Goal: Task Accomplishment & Management: Manage account settings

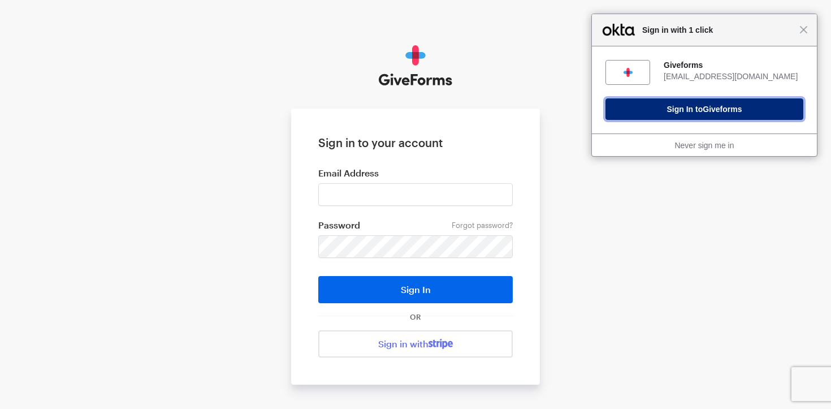
click at [706, 110] on span "Giveforms" at bounding box center [722, 109] width 39 height 9
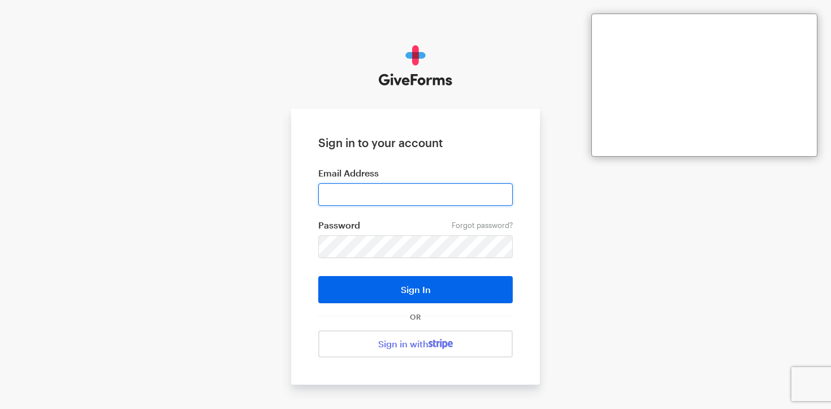
type input "sdoran@justfund.us"
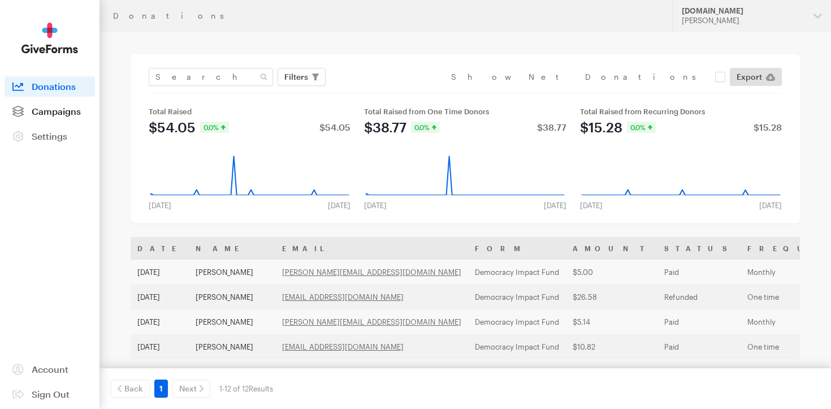
click at [94, 110] on link "Campaigns" at bounding box center [50, 111] width 90 height 20
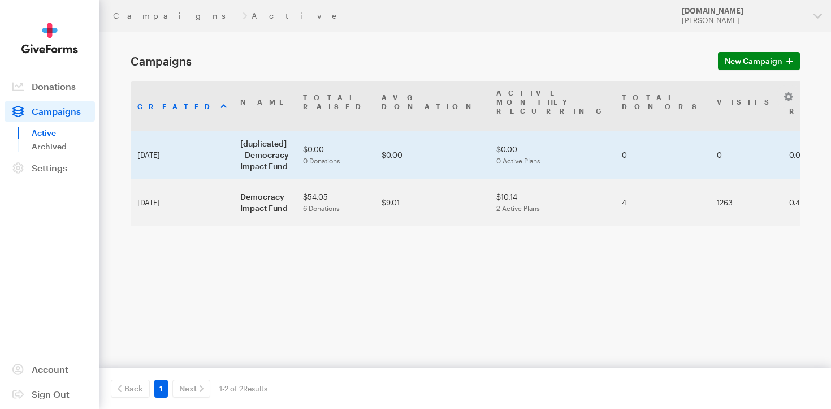
click at [490, 135] on td "$0.00 0 Active Plans" at bounding box center [553, 154] width 126 height 47
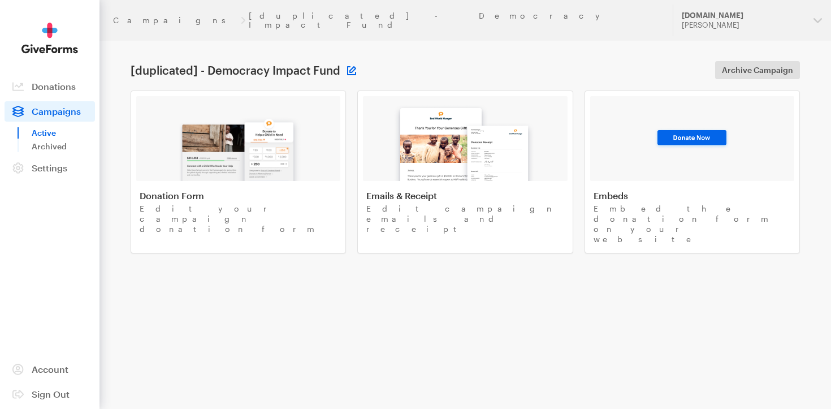
click at [347, 66] on button at bounding box center [351, 70] width 9 height 9
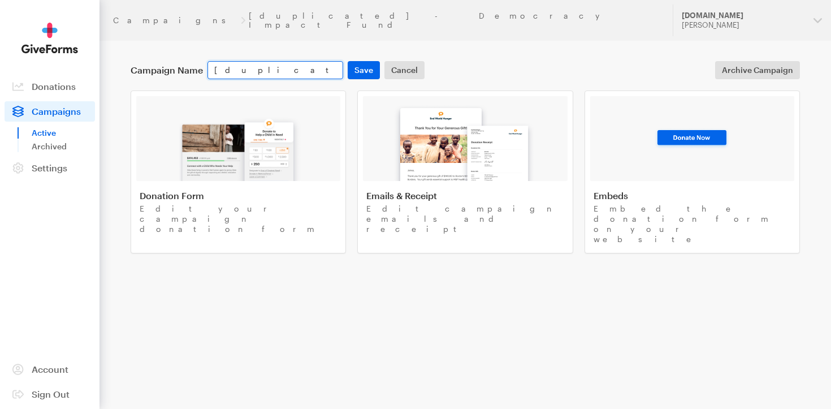
drag, startPoint x: 271, startPoint y: 63, endPoint x: 186, endPoint y: 62, distance: 84.8
click at [185, 62] on div "Campaign Name [duplicated] - Democracy Impact Fund Save Cancel" at bounding box center [277, 70] width 298 height 18
drag, startPoint x: 329, startPoint y: 61, endPoint x: 161, endPoint y: 57, distance: 168.0
click at [161, 61] on div "Campaign Name Democracy Impact Fund Save Cancel" at bounding box center [277, 70] width 298 height 18
type input "Thrive Webinar (DRAFT)"
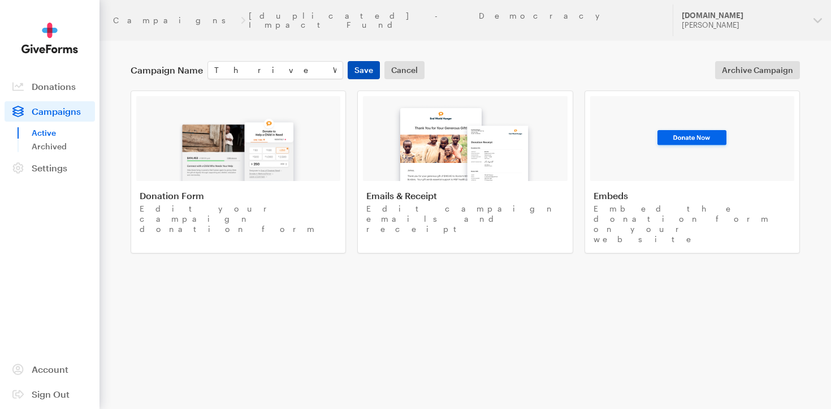
click at [356, 61] on button "Save" at bounding box center [364, 70] width 32 height 18
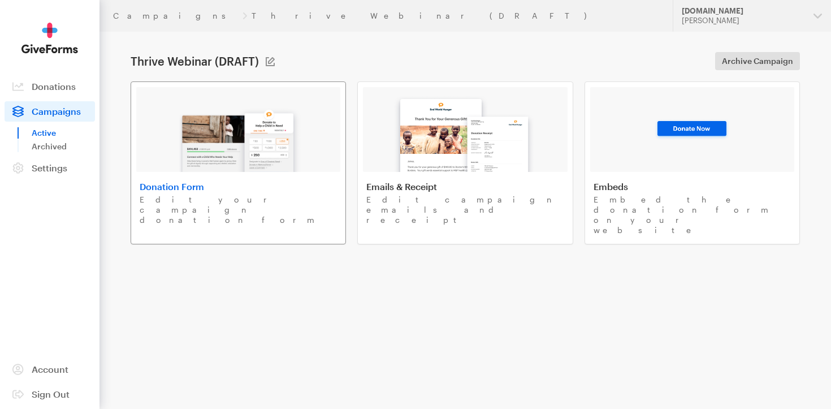
click at [297, 185] on h4 "Donation Form" at bounding box center [238, 186] width 197 height 11
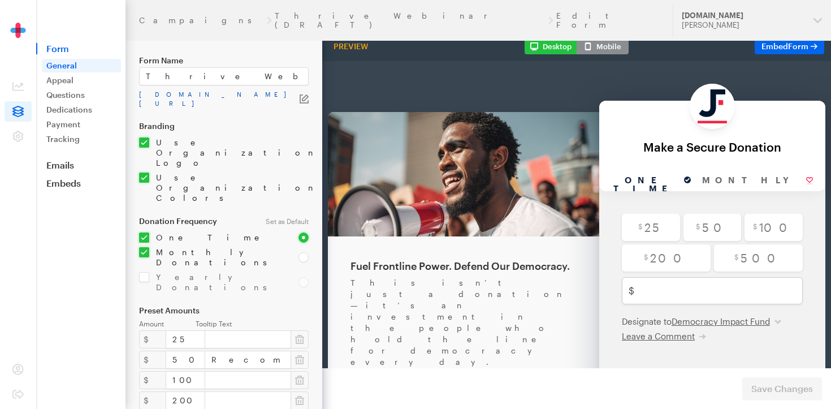
scroll to position [18, 0]
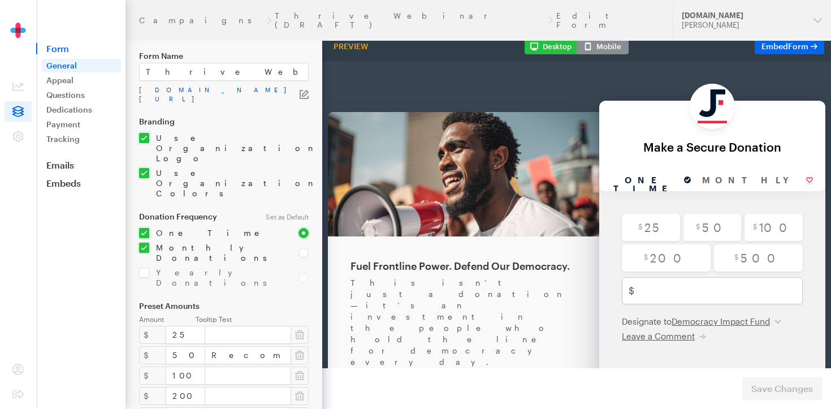
click at [265, 92] on link "[DOMAIN_NAME][URL]" at bounding box center [219, 94] width 161 height 18
click at [304, 97] on icon "button" at bounding box center [304, 94] width 9 height 9
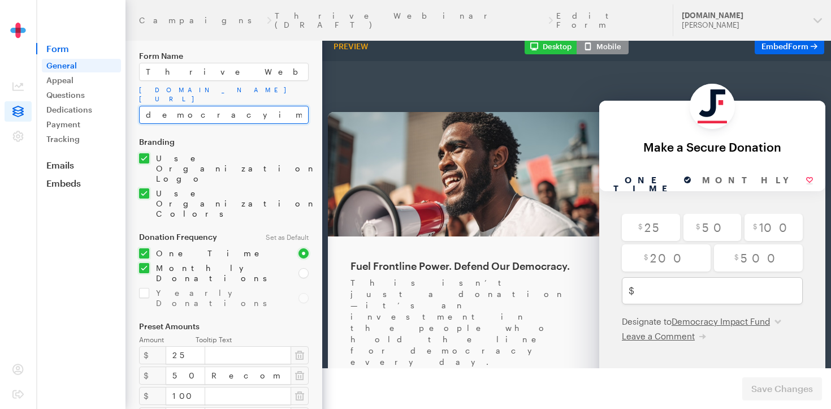
drag, startPoint x: 231, startPoint y: 115, endPoint x: 140, endPoint y: 116, distance: 91.0
click at [140, 116] on input "democracyimpactfund-1" at bounding box center [224, 115] width 170 height 18
type input "ThriveWebinar-1"
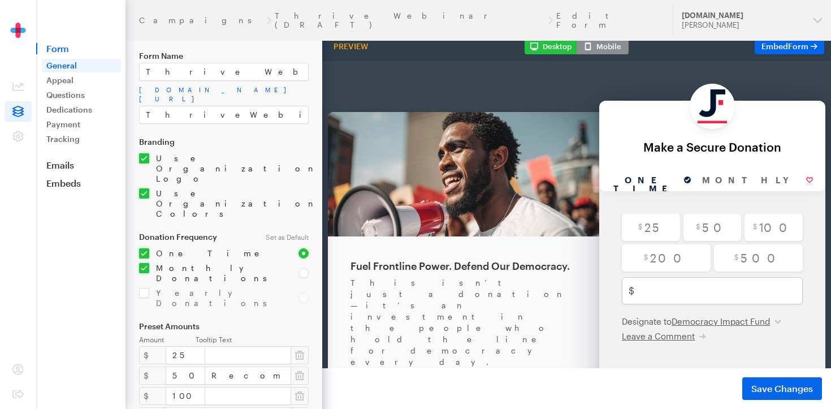
click at [188, 133] on form "Campaigns Thrive Webinar (DRAFT) Edit Form General Form Name Thrive Webinar (DR…" at bounding box center [161, 366] width 322 height 769
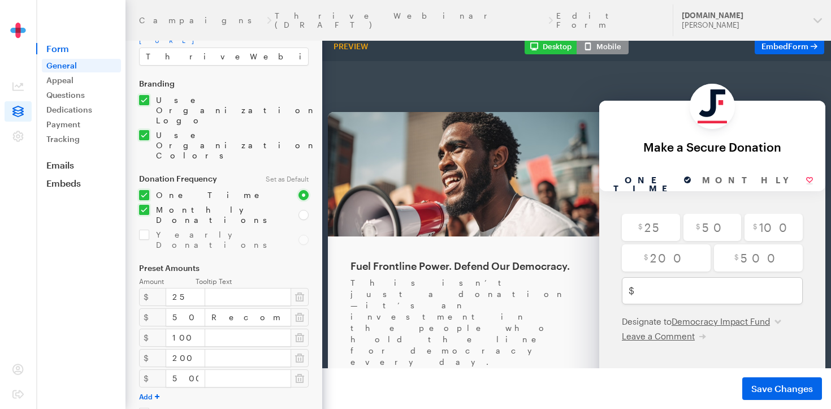
scroll to position [76, 0]
click at [144, 204] on input "checkbox" at bounding box center [212, 214] width 146 height 20
checkbox input "false"
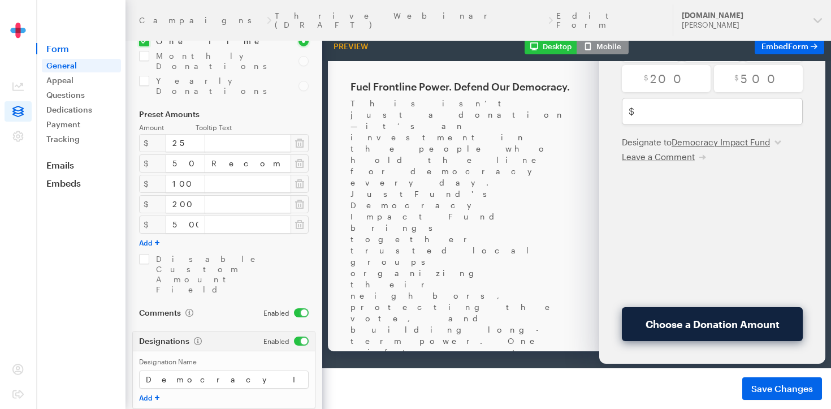
scroll to position [182, 0]
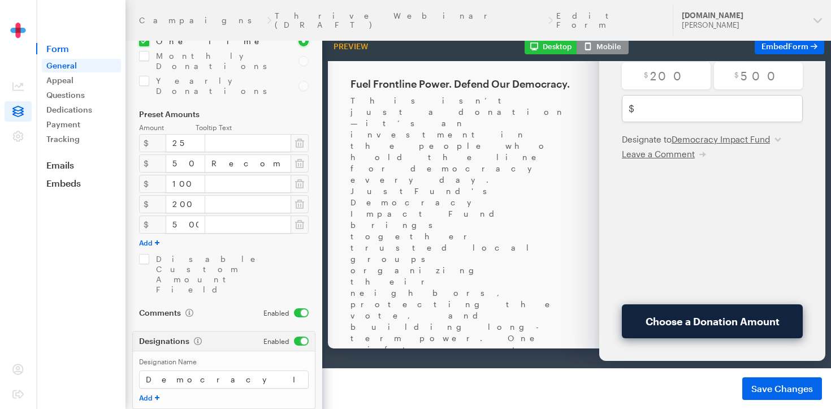
click at [300, 336] on input "checkbox" at bounding box center [285, 340] width 45 height 9
checkbox input "false"
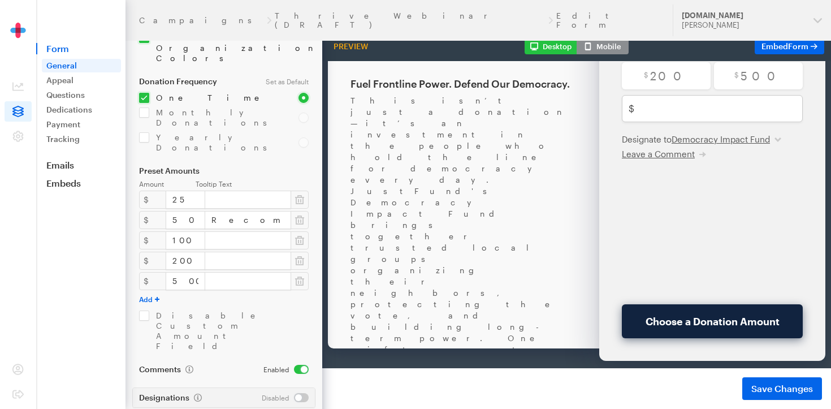
scroll to position [172, 0]
click at [71, 79] on link "Appeal" at bounding box center [81, 80] width 79 height 14
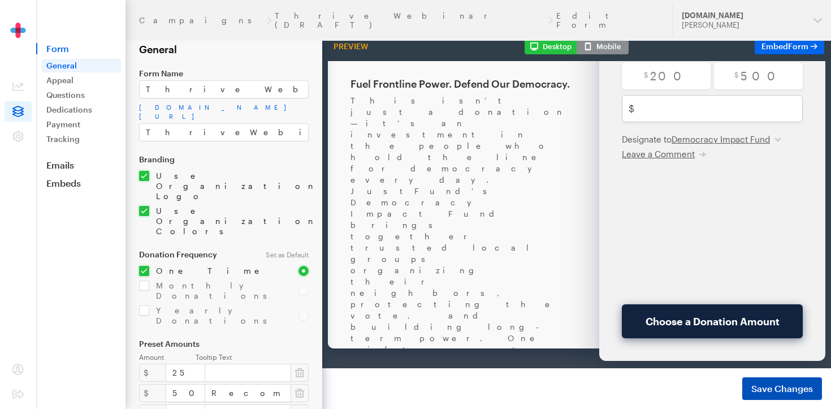
click at [766, 391] on span "Save Changes" at bounding box center [782, 389] width 62 height 14
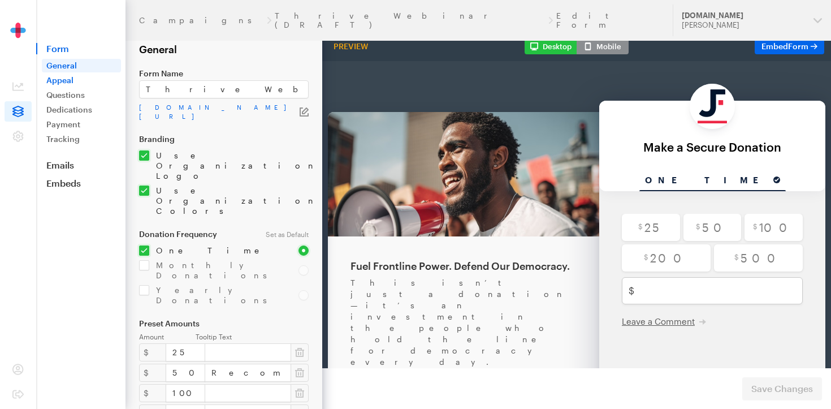
click at [72, 79] on link "Appeal" at bounding box center [81, 80] width 79 height 14
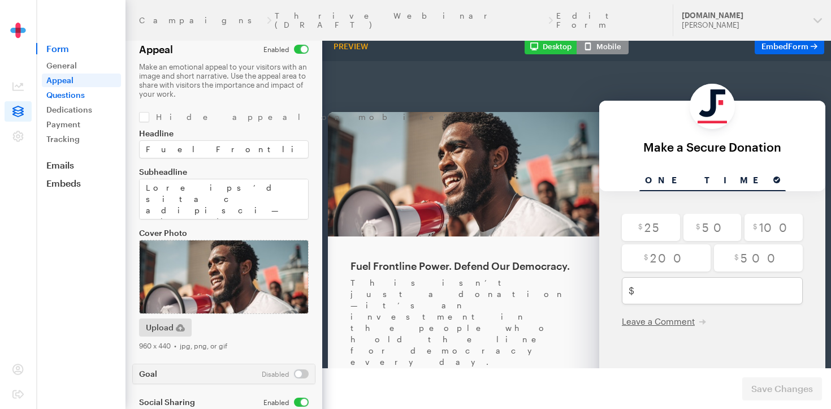
click at [74, 94] on link "Questions" at bounding box center [81, 95] width 79 height 14
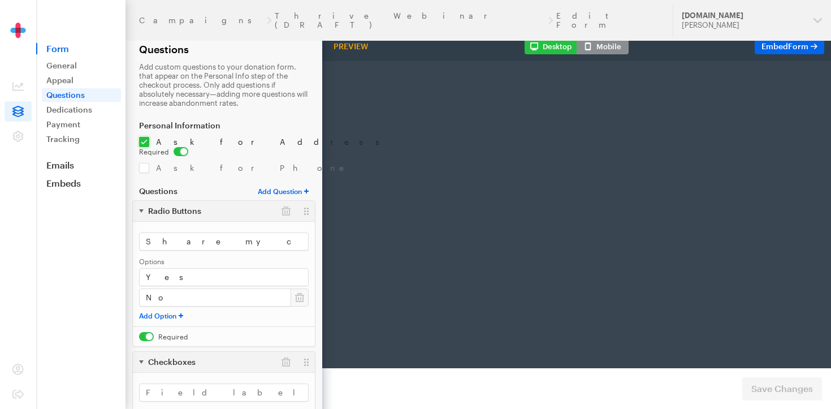
scroll to position [0, 35]
radio input "true"
type input "500"
checkbox input "true"
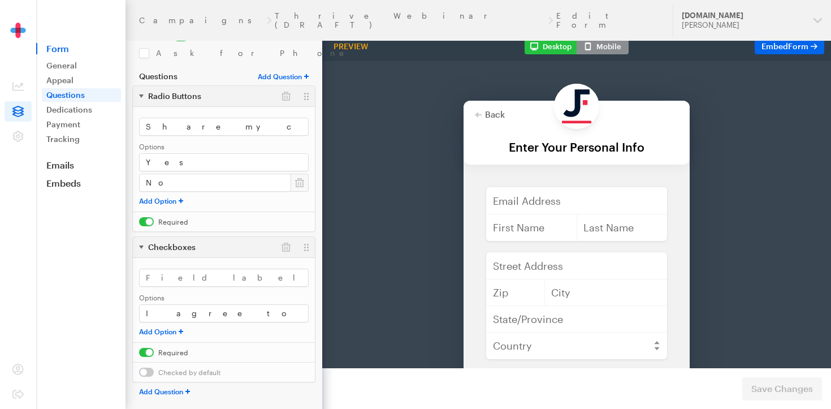
scroll to position [118, 0]
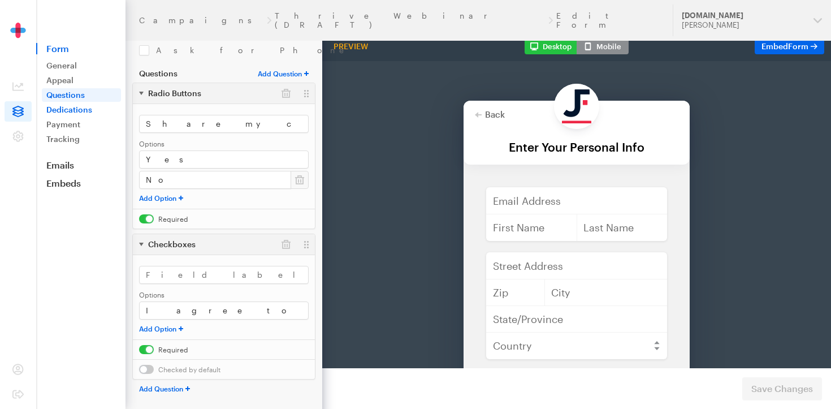
click at [82, 114] on link "Dedications" at bounding box center [81, 110] width 79 height 14
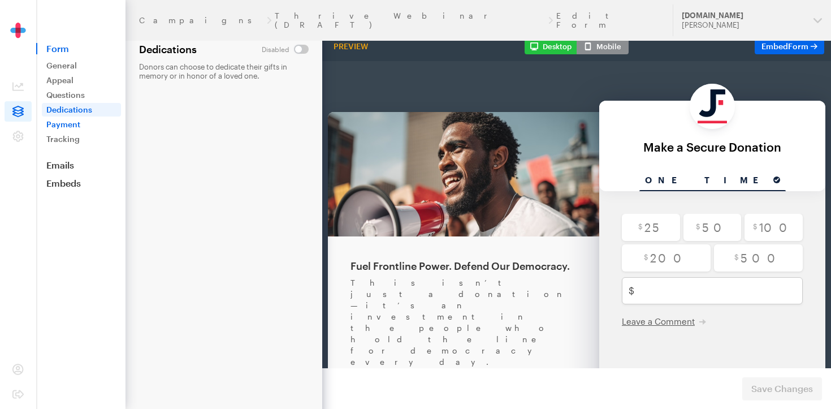
click at [88, 127] on link "Payment" at bounding box center [81, 125] width 79 height 14
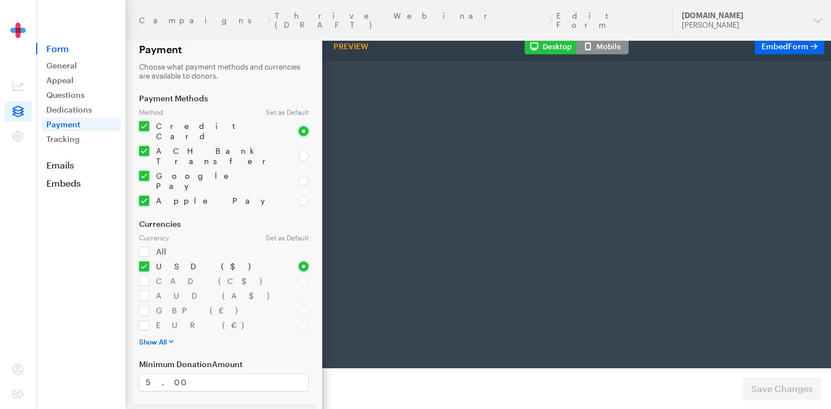
scroll to position [0, 35]
radio input "true"
type input "500"
type input "test@test.com"
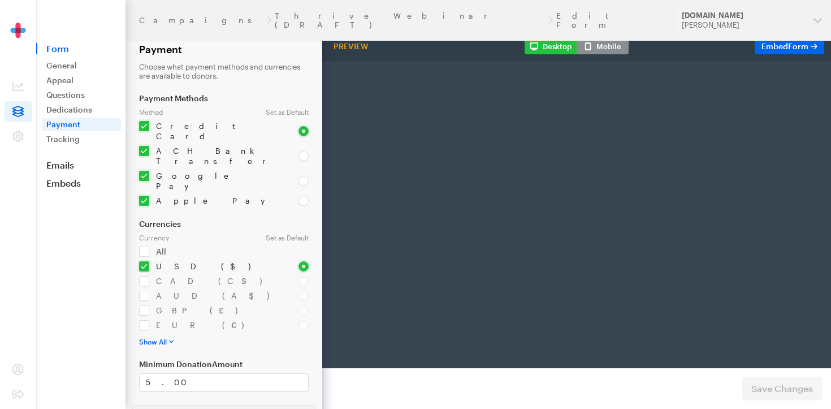
type input "first"
type input "last"
type input "address"
type input "892345"
type input "Los Angelis"
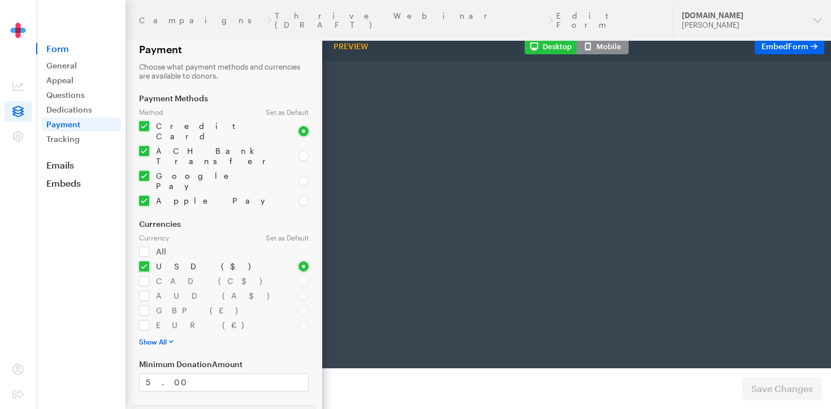
type input "CA"
select select "US"
radio input "true"
checkbox input "true"
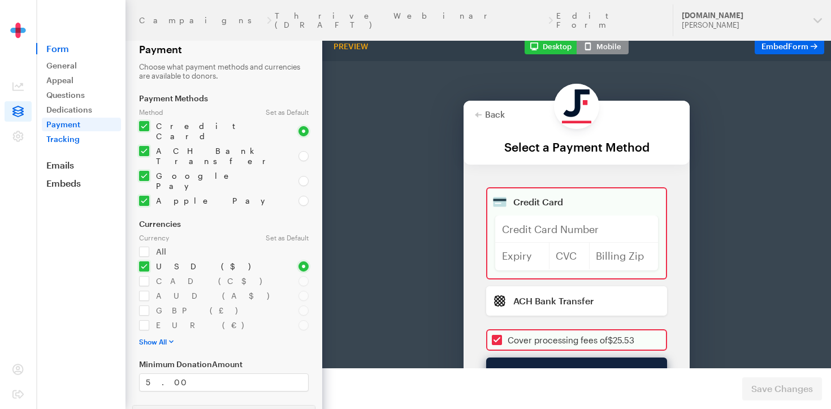
click at [70, 142] on link "Tracking" at bounding box center [81, 139] width 79 height 14
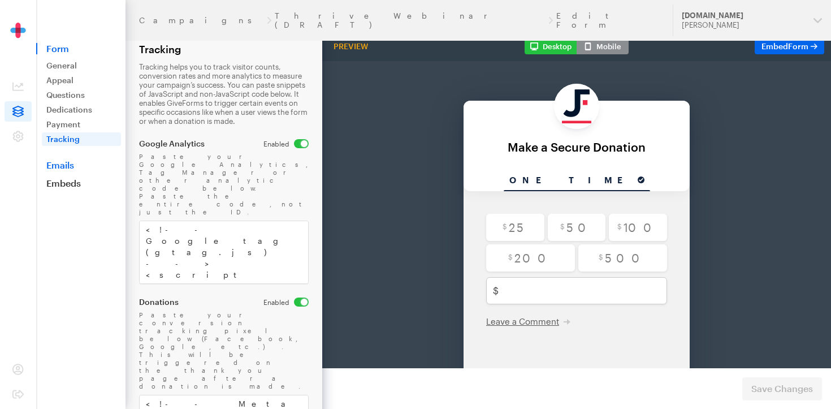
click at [94, 170] on link "Emails" at bounding box center [80, 164] width 89 height 11
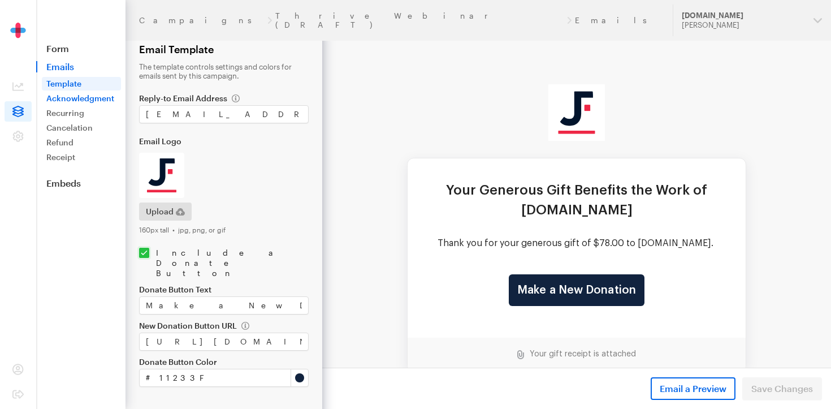
click at [105, 101] on link "Acknowledgment" at bounding box center [81, 99] width 79 height 14
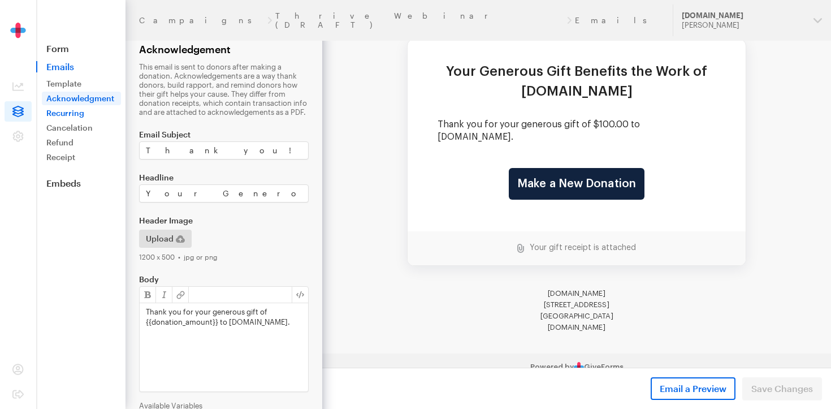
click at [69, 115] on link "Recurring" at bounding box center [81, 113] width 79 height 14
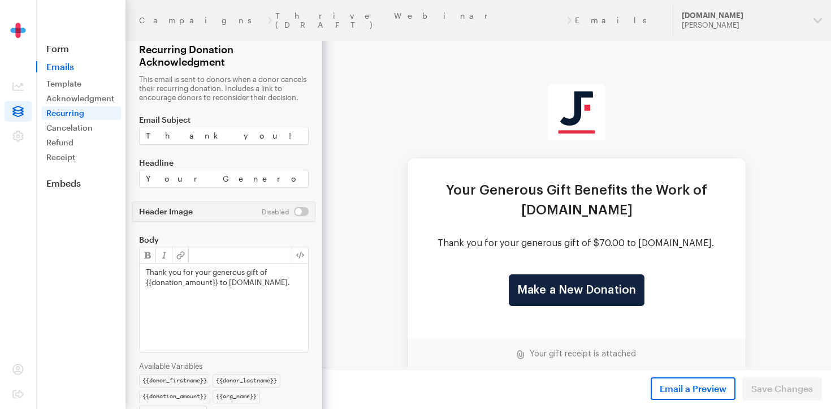
scroll to position [44, 0]
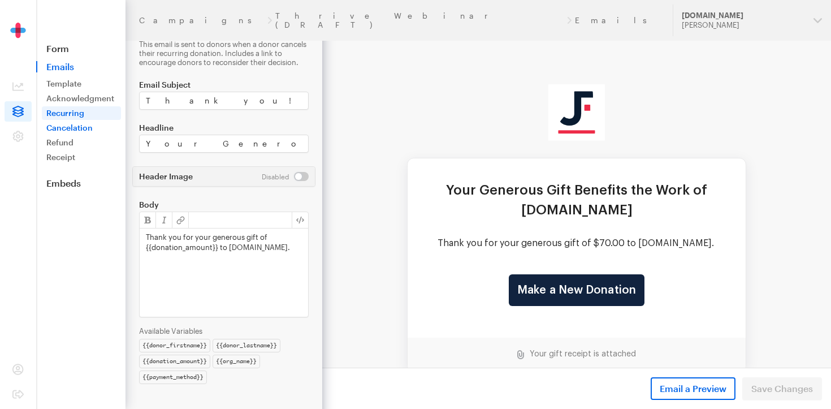
click at [79, 126] on link "Cancelation" at bounding box center [81, 128] width 79 height 14
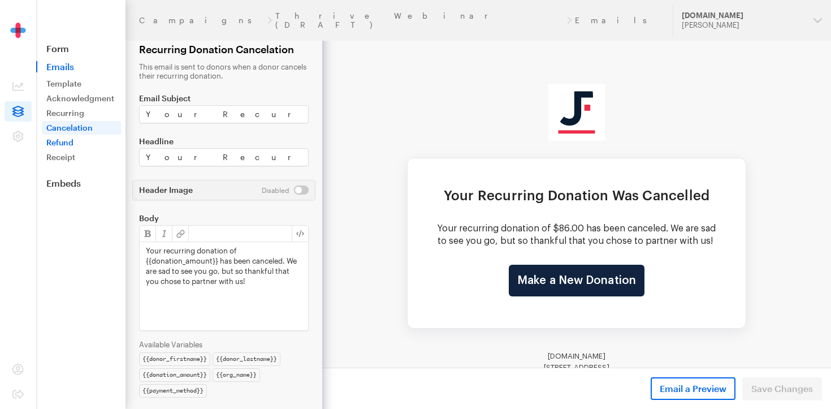
click at [59, 145] on link "Refund" at bounding box center [81, 143] width 79 height 14
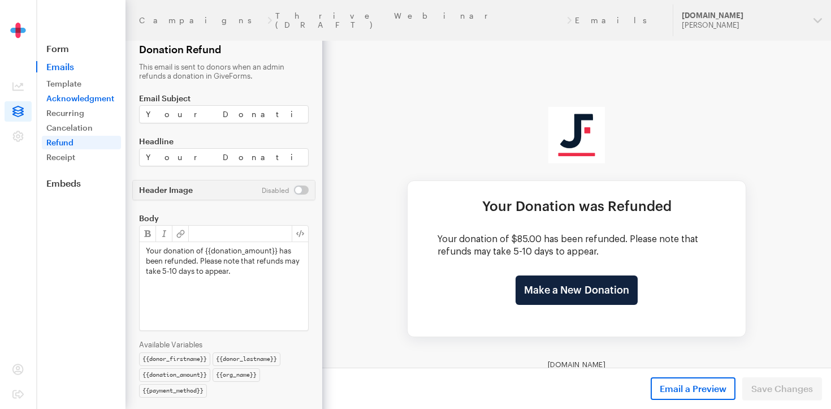
click at [69, 96] on link "Acknowledgment" at bounding box center [81, 99] width 79 height 14
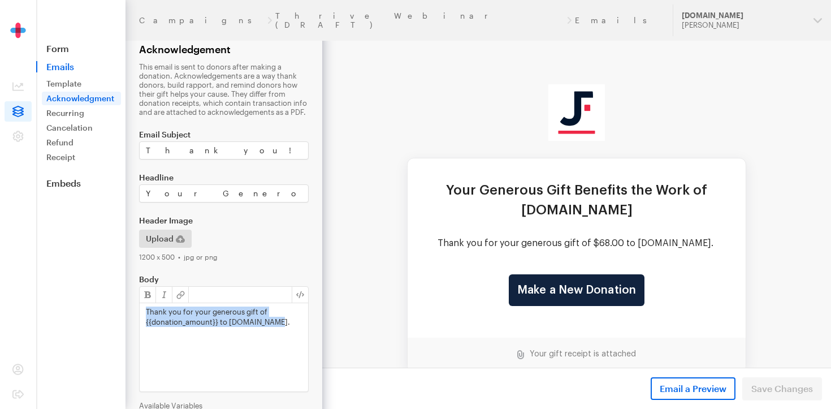
drag, startPoint x: 293, startPoint y: 320, endPoint x: 122, endPoint y: 311, distance: 171.0
click at [122, 311] on div "Campaigns Thrive Webinar (DRAFT) Emails Updates Support [DOMAIN_NAME] [PERSON_N…" at bounding box center [415, 241] width 831 height 483
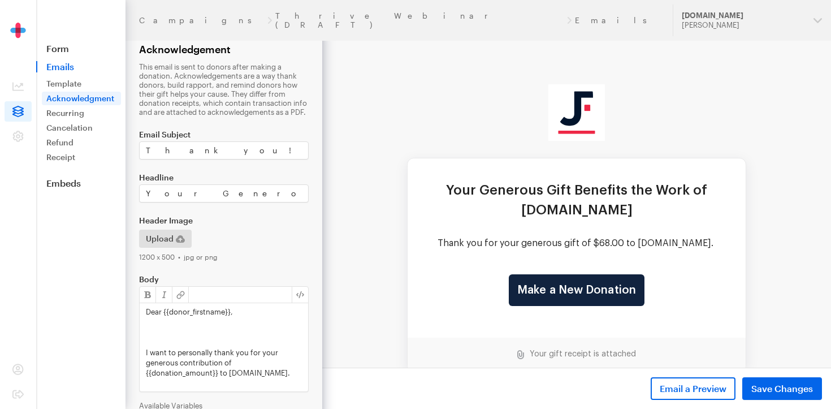
click at [191, 330] on p at bounding box center [224, 332] width 156 height 10
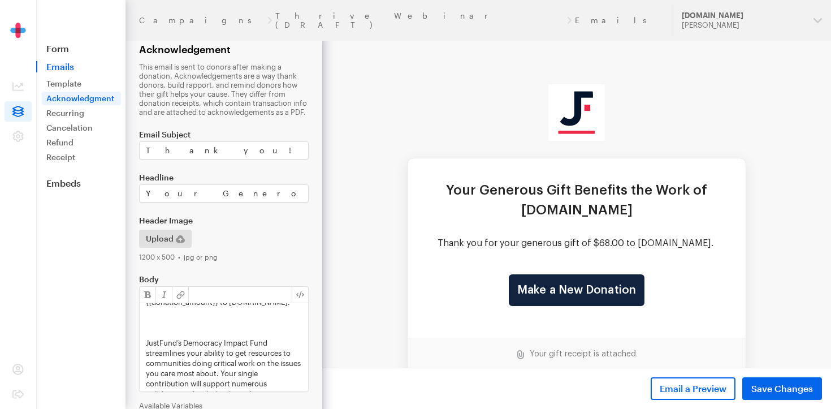
scroll to position [55, 0]
click at [158, 317] on p at bounding box center [224, 317] width 156 height 10
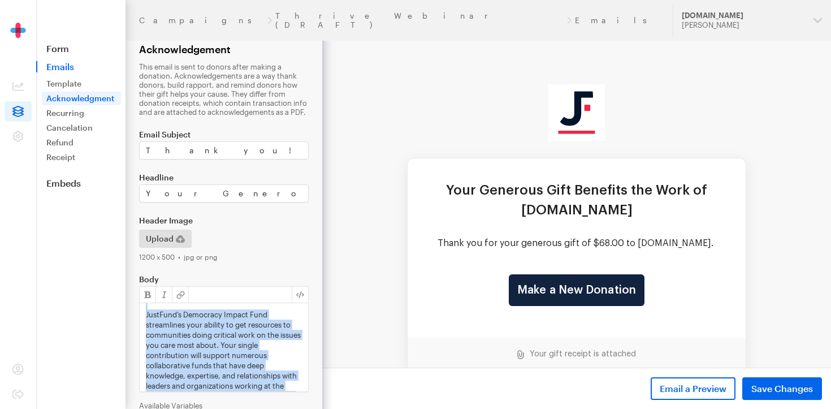
scroll to position [0, 0]
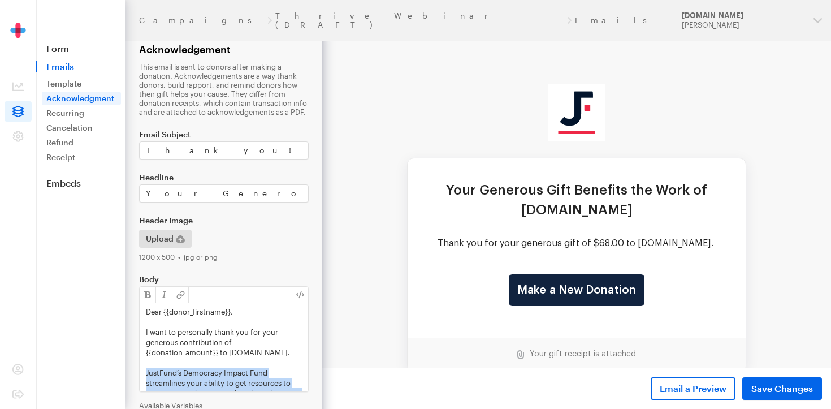
drag, startPoint x: 297, startPoint y: 365, endPoint x: 136, endPoint y: 370, distance: 161.2
click at [136, 370] on form "Campaigns Thrive Webinar (DRAFT) Emails Acknowledgement This email is sent to d…" at bounding box center [161, 241] width 322 height 483
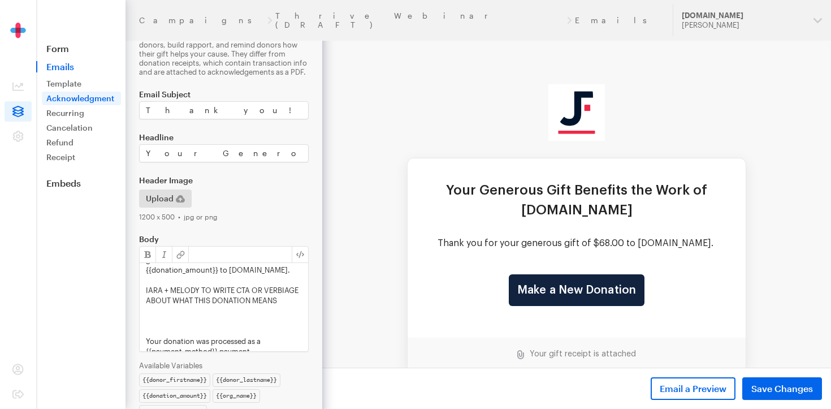
scroll to position [36, 0]
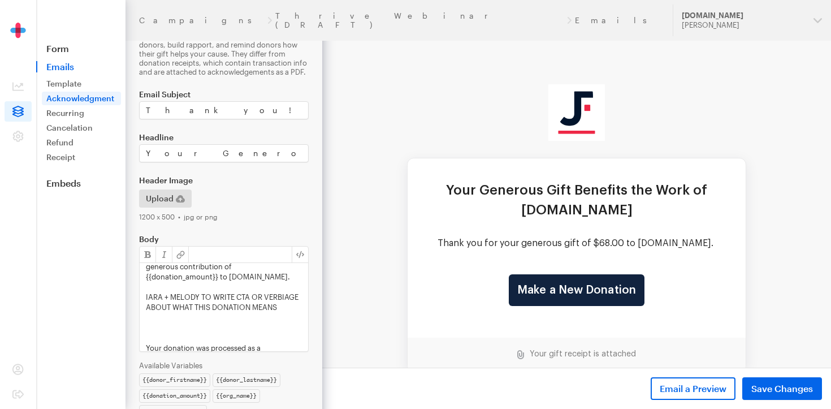
drag, startPoint x: 283, startPoint y: 310, endPoint x: 137, endPoint y: 298, distance: 146.3
click at [136, 298] on form "Campaigns Thrive Webinar (DRAFT) Emails Acknowledgement This email is sent to d…" at bounding box center [161, 201] width 322 height 483
click at [150, 252] on button "button" at bounding box center [148, 254] width 16 height 16
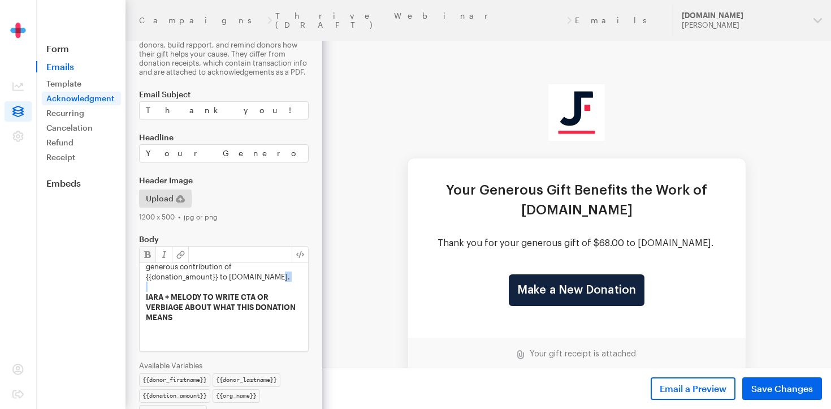
scroll to position [80, 0]
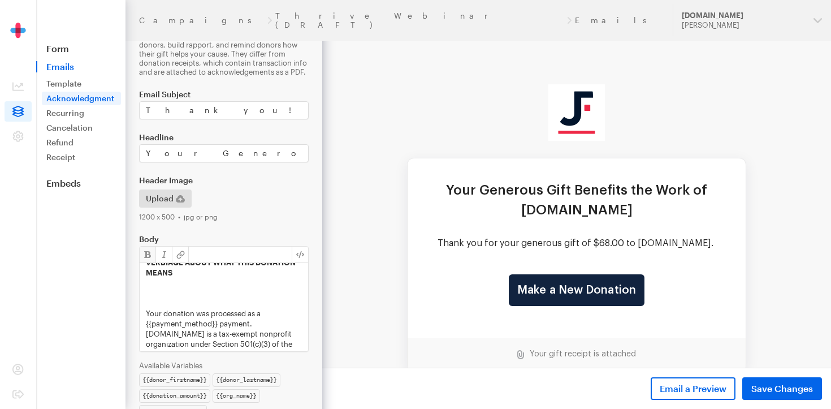
click at [177, 300] on p at bounding box center [224, 303] width 156 height 10
click at [258, 308] on p "Your donation was processed as a {{payment_method}} payment. [DOMAIN_NAME] is a…" at bounding box center [224, 364] width 156 height 153
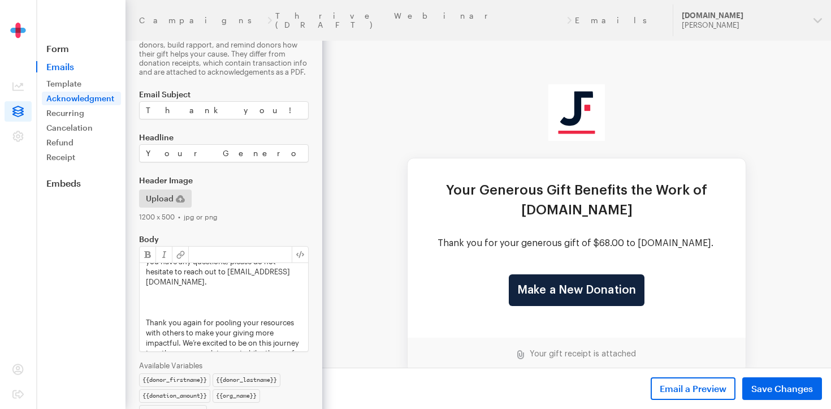
scroll to position [246, 0]
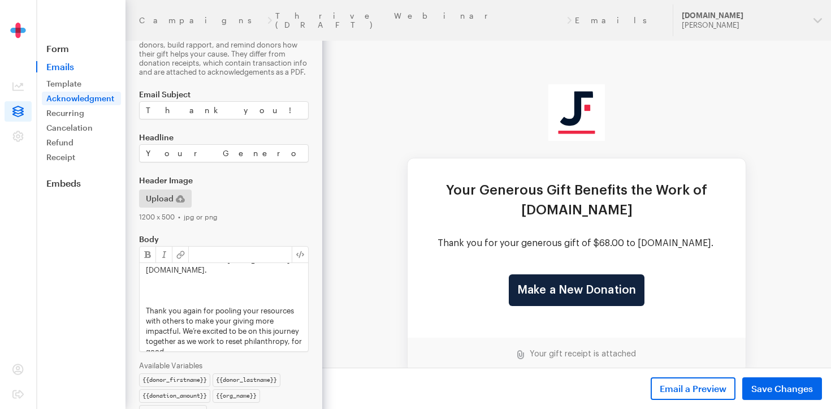
click at [239, 285] on p at bounding box center [224, 290] width 156 height 10
click at [224, 305] on p "Thank you again for pooling your resources with others to make your giving more…" at bounding box center [224, 320] width 156 height 51
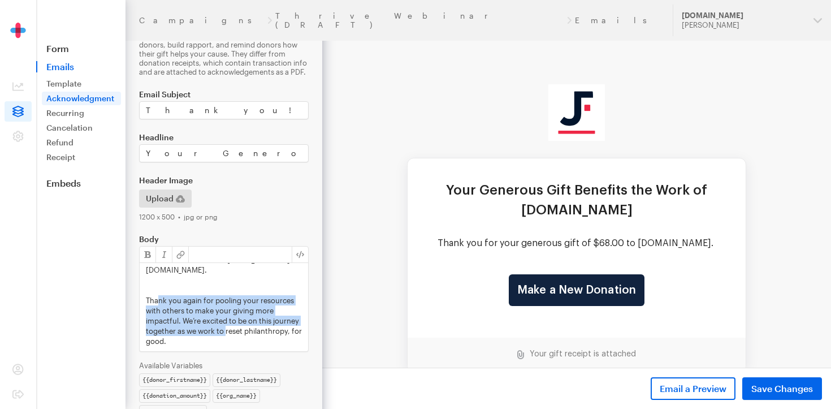
drag, startPoint x: 159, startPoint y: 288, endPoint x: 227, endPoint y: 319, distance: 74.4
click at [227, 319] on p "Thank you again for pooling your resources with others to make your giving more…" at bounding box center [224, 320] width 156 height 51
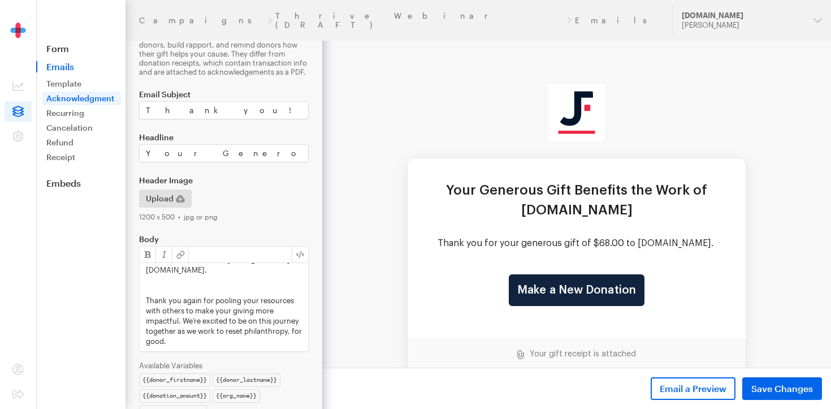
click at [244, 320] on p "Thank you again for pooling your resources with others to make your giving more…" at bounding box center [224, 320] width 156 height 51
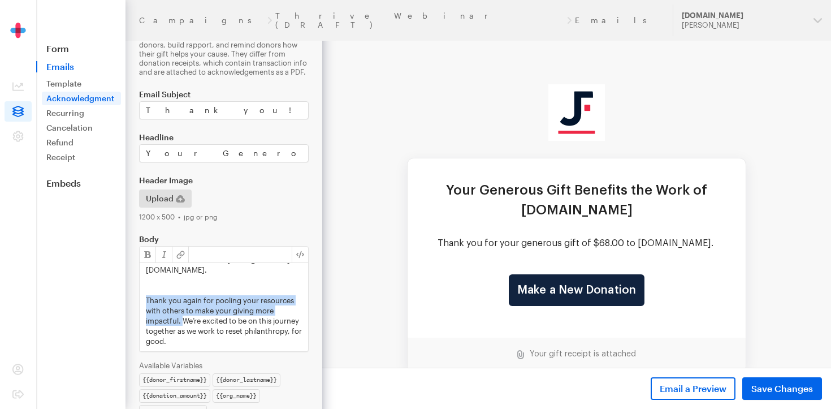
drag, startPoint x: 182, startPoint y: 310, endPoint x: 147, endPoint y: 292, distance: 39.4
click at [146, 295] on p "Thank you again for pooling your resources with others to make your giving more…" at bounding box center [224, 320] width 156 height 51
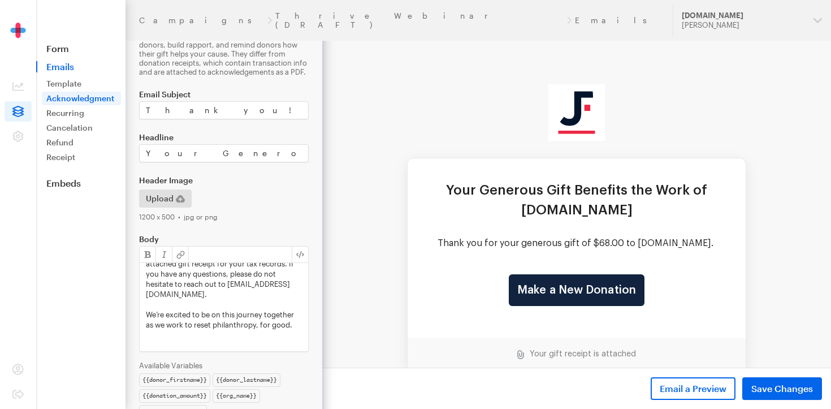
scroll to position [254, 0]
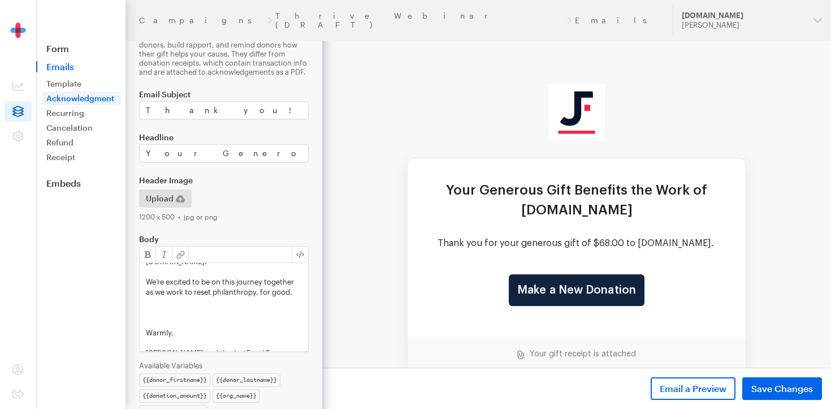
click at [149, 307] on p at bounding box center [224, 312] width 156 height 10
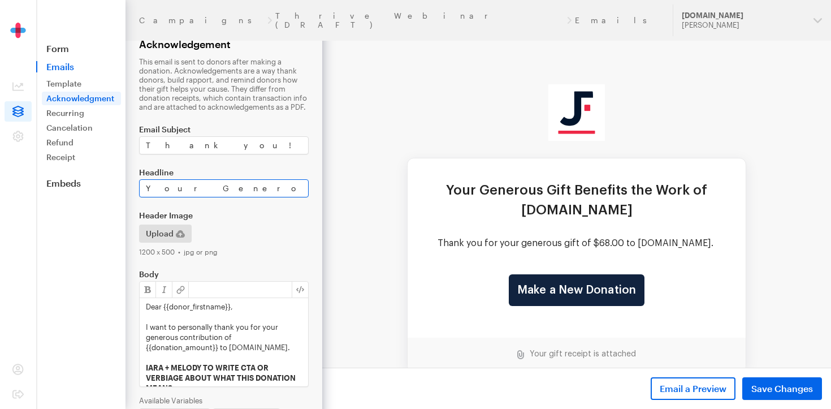
scroll to position [0, 37]
click at [301, 189] on input "Your Generous Gift Benefits the Work of [DOMAIN_NAME]" at bounding box center [224, 188] width 170 height 18
type input "Your Generous Gift Benefits the Work of JustFund"
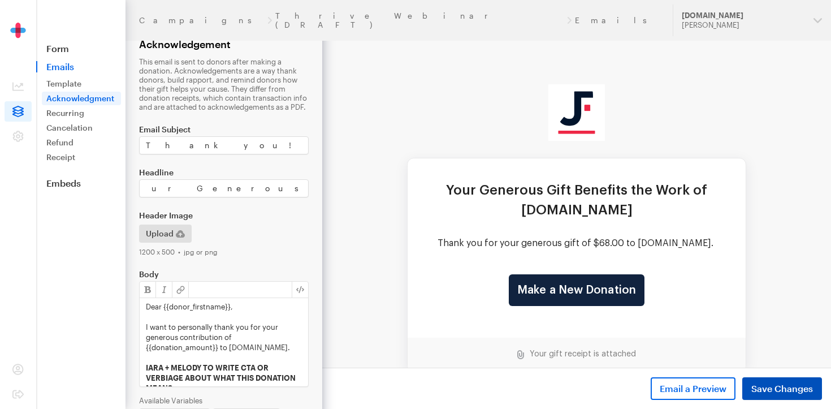
scroll to position [0, 0]
click at [764, 395] on button "Save Changes" at bounding box center [782, 388] width 80 height 23
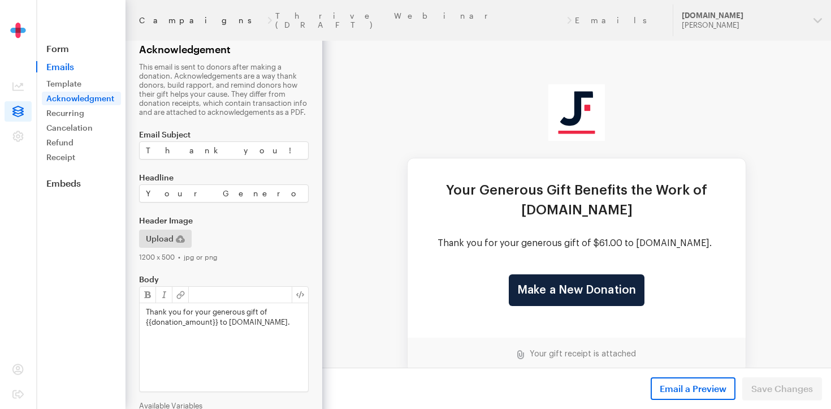
click at [162, 16] on link "Campaigns" at bounding box center [201, 20] width 125 height 9
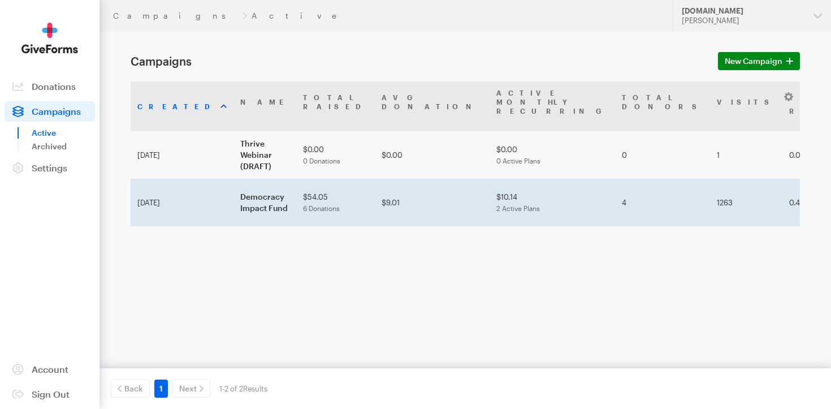
click at [233, 179] on td "Democracy Impact Fund" at bounding box center [264, 202] width 63 height 47
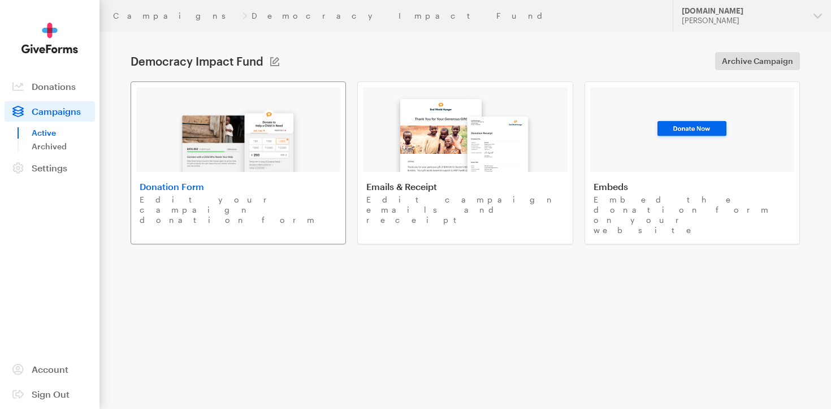
click at [217, 164] on img at bounding box center [238, 135] width 132 height 72
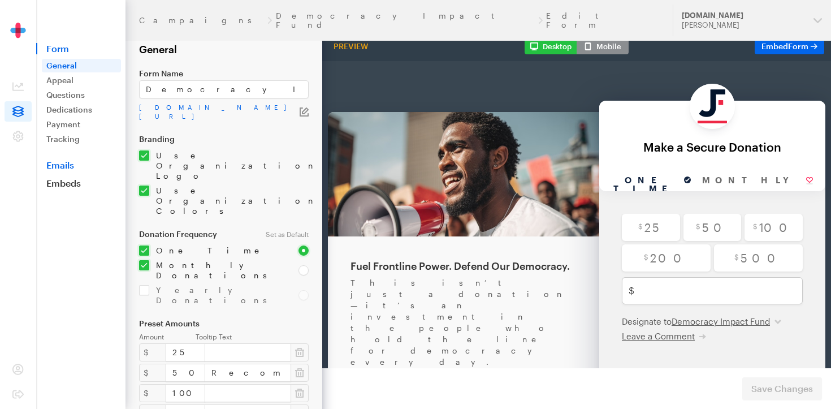
click at [64, 162] on link "Emails" at bounding box center [80, 164] width 89 height 11
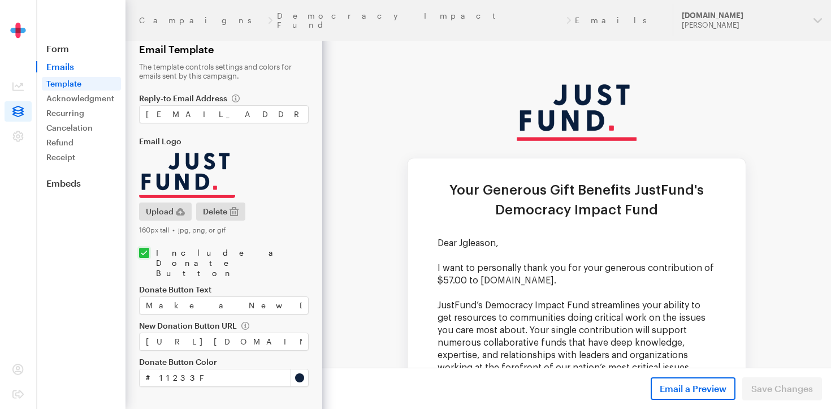
click at [520, 266] on p "I want to personally thank you for your generous contribution of $57.00 to [DOM…" at bounding box center [577, 274] width 278 height 25
click at [57, 99] on link "Acknowledgment" at bounding box center [81, 99] width 79 height 14
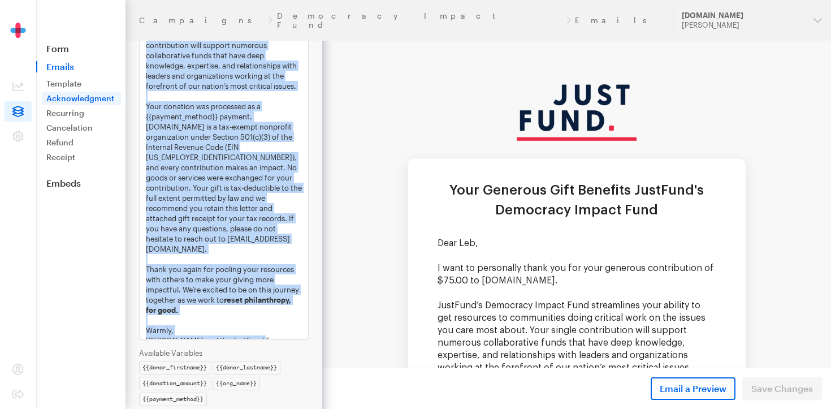
scroll to position [390, 0]
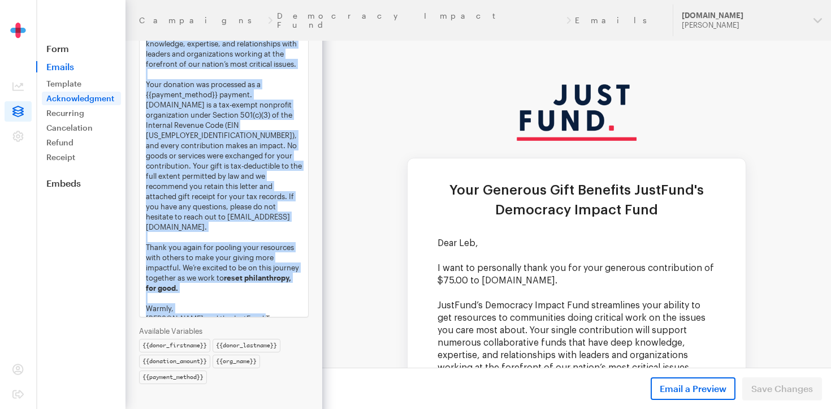
drag, startPoint x: 146, startPoint y: 83, endPoint x: 293, endPoint y: 317, distance: 276.4
click at [293, 317] on div "Dear {{donor_firstname}}, I want to personally thank you for your generous cont…" at bounding box center [224, 106] width 170 height 421
copy div "Dear {{donor_firstname}}, I want to personally thank you for your generous cont…"
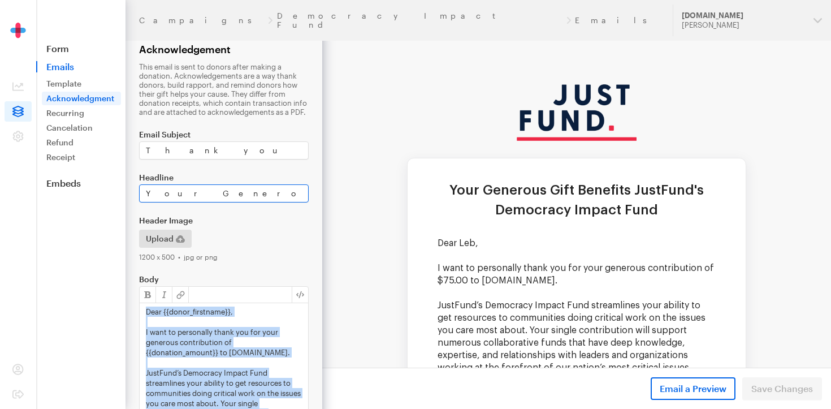
scroll to position [0, 80]
click at [65, 159] on link "Receipt" at bounding box center [81, 157] width 79 height 14
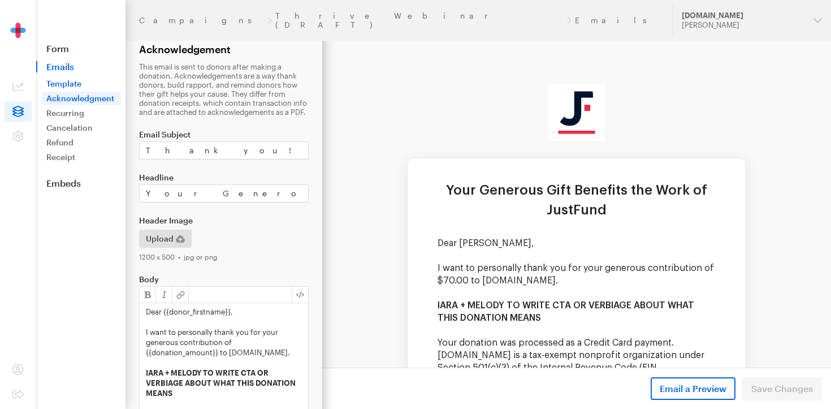
click at [86, 83] on link "Template" at bounding box center [81, 84] width 79 height 14
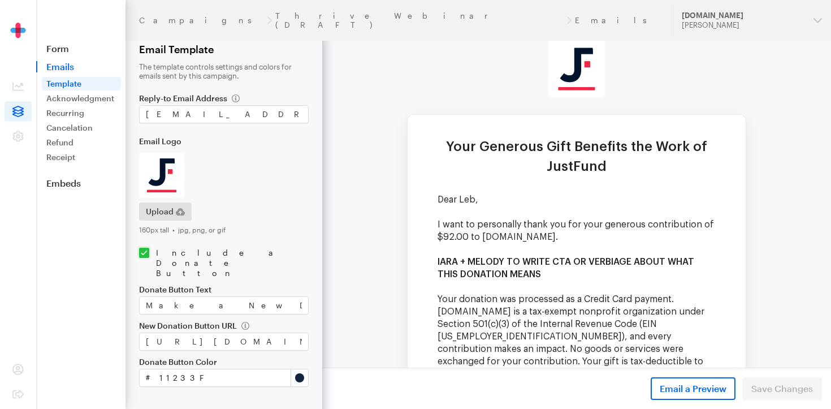
scroll to position [42, 0]
click at [57, 155] on link "Receipt" at bounding box center [81, 157] width 79 height 14
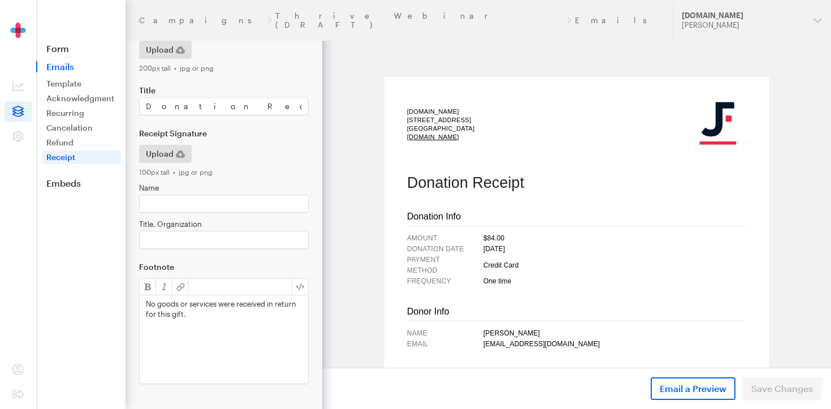
click at [63, 42] on nav "Form Emails Template Acknowledgment Recurring Failure Cancelation Updated Refun…" at bounding box center [81, 94] width 88 height 189
click at [50, 184] on link "Embeds" at bounding box center [80, 183] width 89 height 11
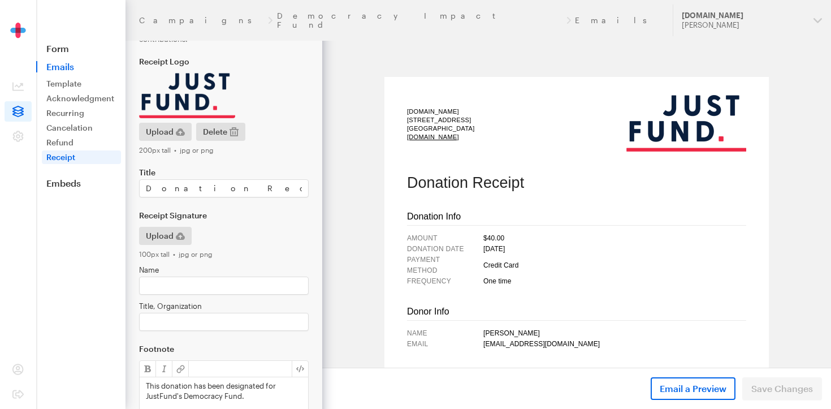
scroll to position [146, 0]
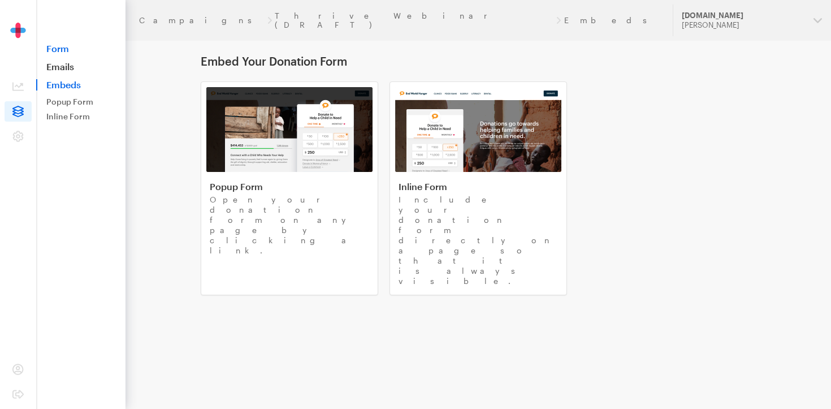
click at [62, 48] on link "Form" at bounding box center [80, 48] width 89 height 11
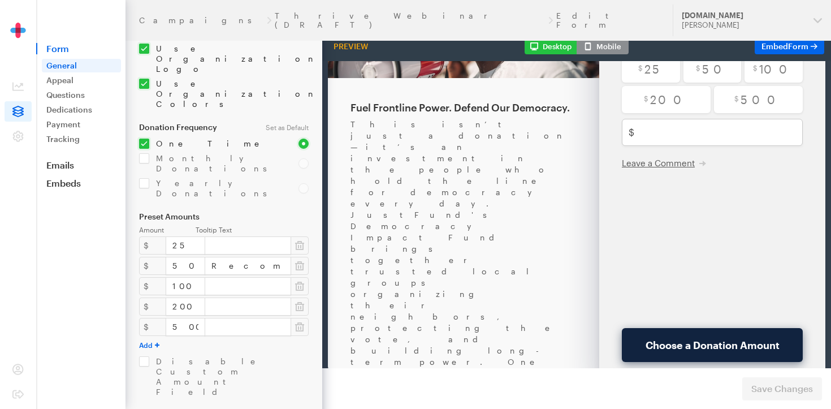
scroll to position [142, 0]
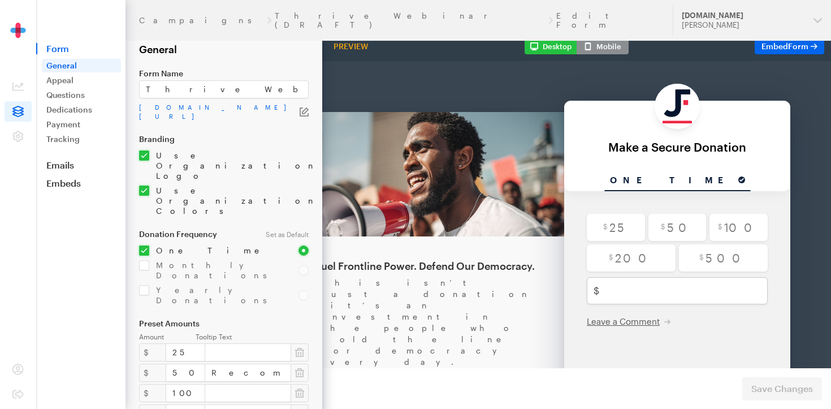
scroll to position [0, 0]
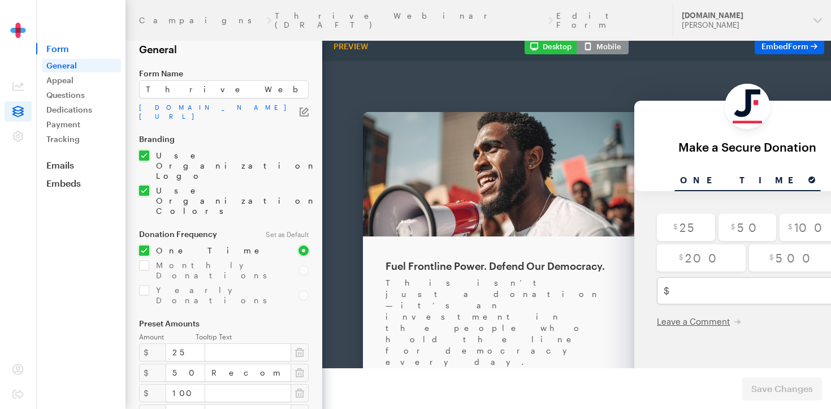
click at [458, 237] on div "Fuel Frontline Power. Defend Our Democracy." at bounding box center [499, 237] width 226 height 14
click at [80, 80] on link "Appeal" at bounding box center [81, 80] width 79 height 14
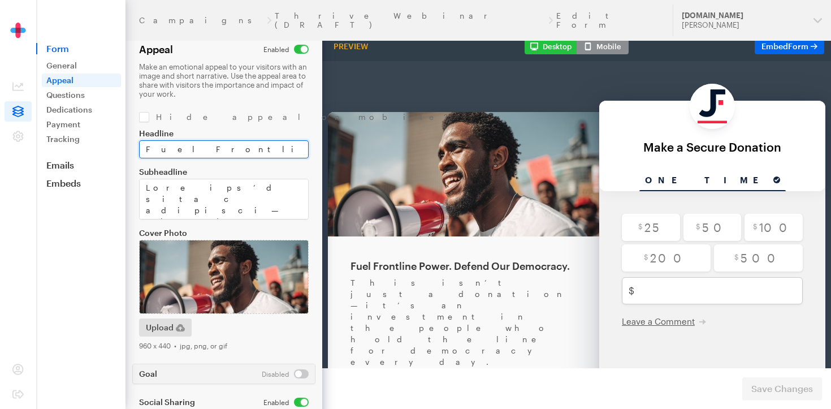
click at [237, 143] on input "Fuel Frontline Power. Defend Our Democracy." at bounding box center [224, 149] width 170 height 18
click at [170, 10] on header "Campaigns Thrive Webinar (DRAFT) Edit Form Updates Support JustFund.Us Skylar D…" at bounding box center [479, 20] width 706 height 41
click at [166, 20] on header "Campaigns Thrive Webinar (DRAFT) Edit Form Updates Support JustFund.Us Skylar D…" at bounding box center [479, 20] width 706 height 41
click at [171, 16] on link "Campaigns" at bounding box center [201, 20] width 125 height 9
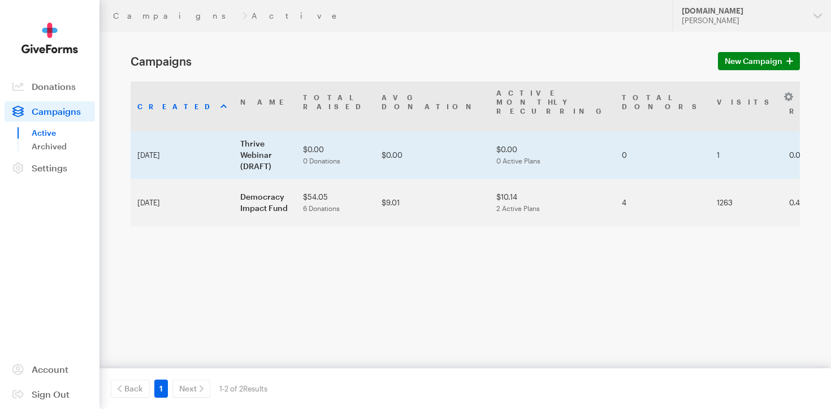
click at [782, 138] on td "0.00%" at bounding box center [818, 154] width 73 height 47
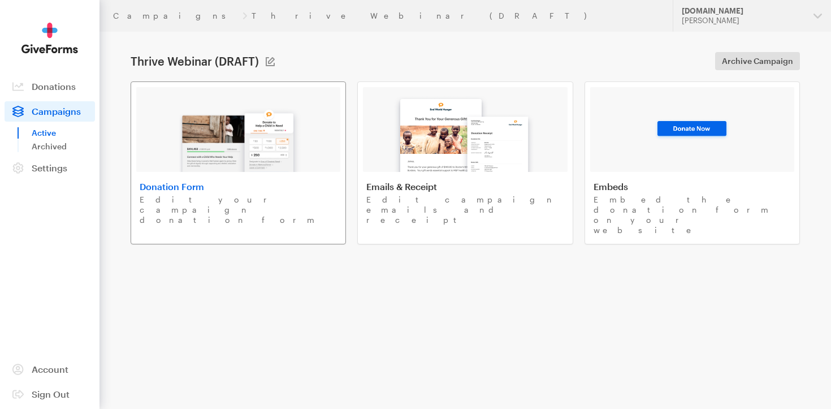
click at [236, 171] on img at bounding box center [238, 135] width 132 height 72
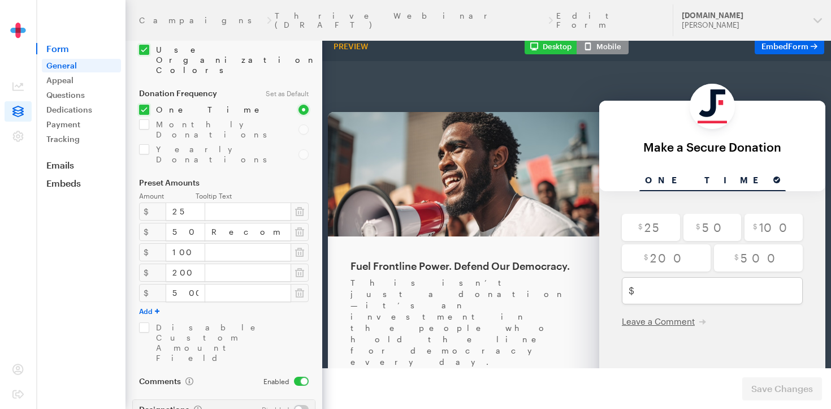
scroll to position [142, 0]
click at [86, 80] on link "Appeal" at bounding box center [81, 80] width 79 height 14
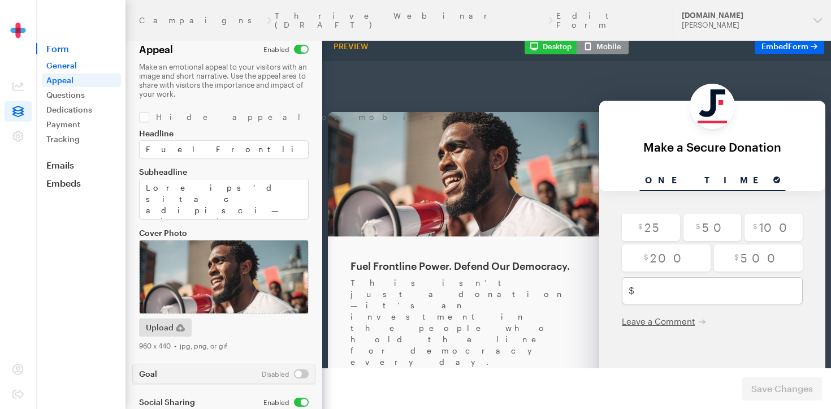
click at [88, 67] on link "General" at bounding box center [81, 66] width 79 height 14
